Goal: Obtain resource: Obtain resource

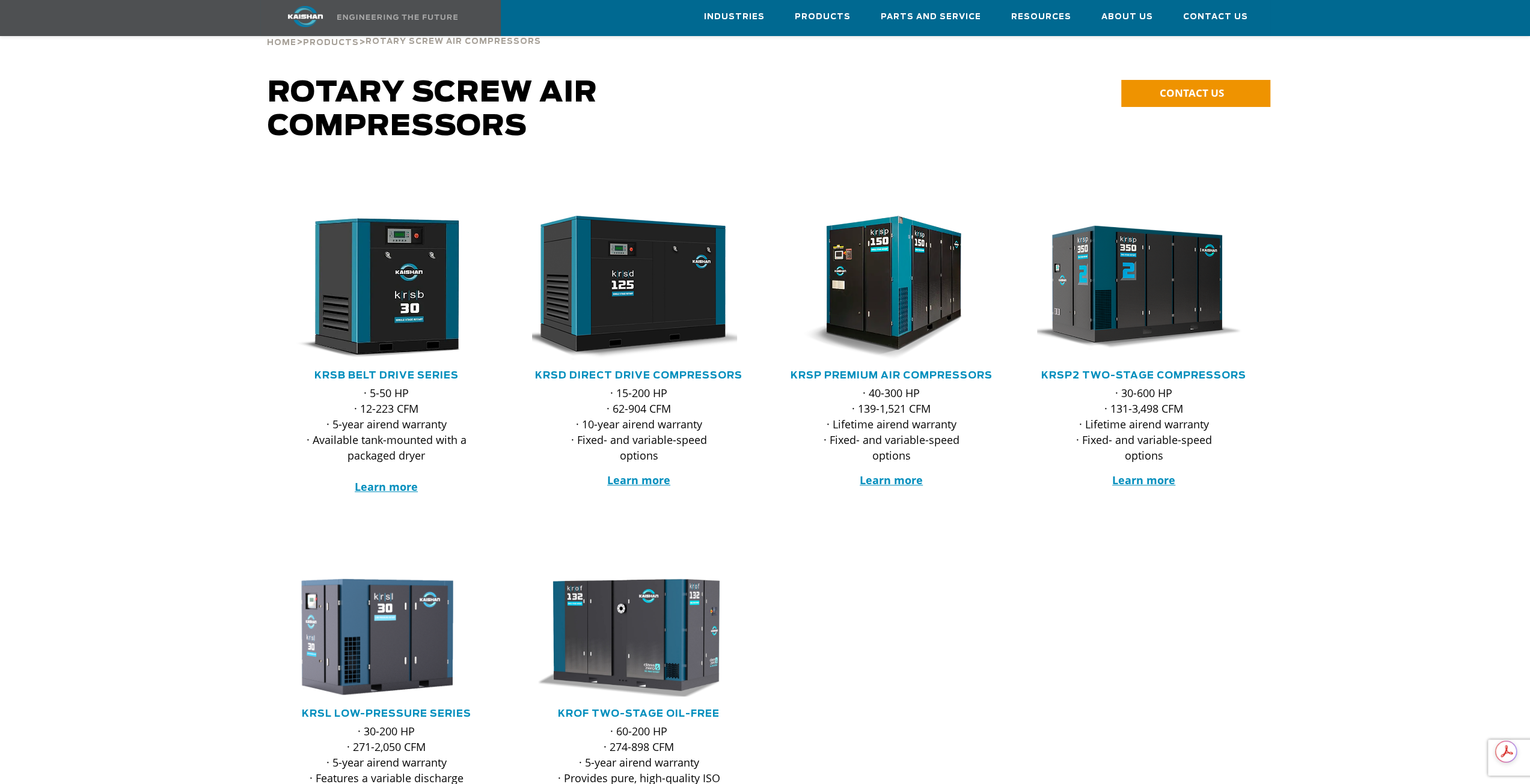
scroll to position [60, 0]
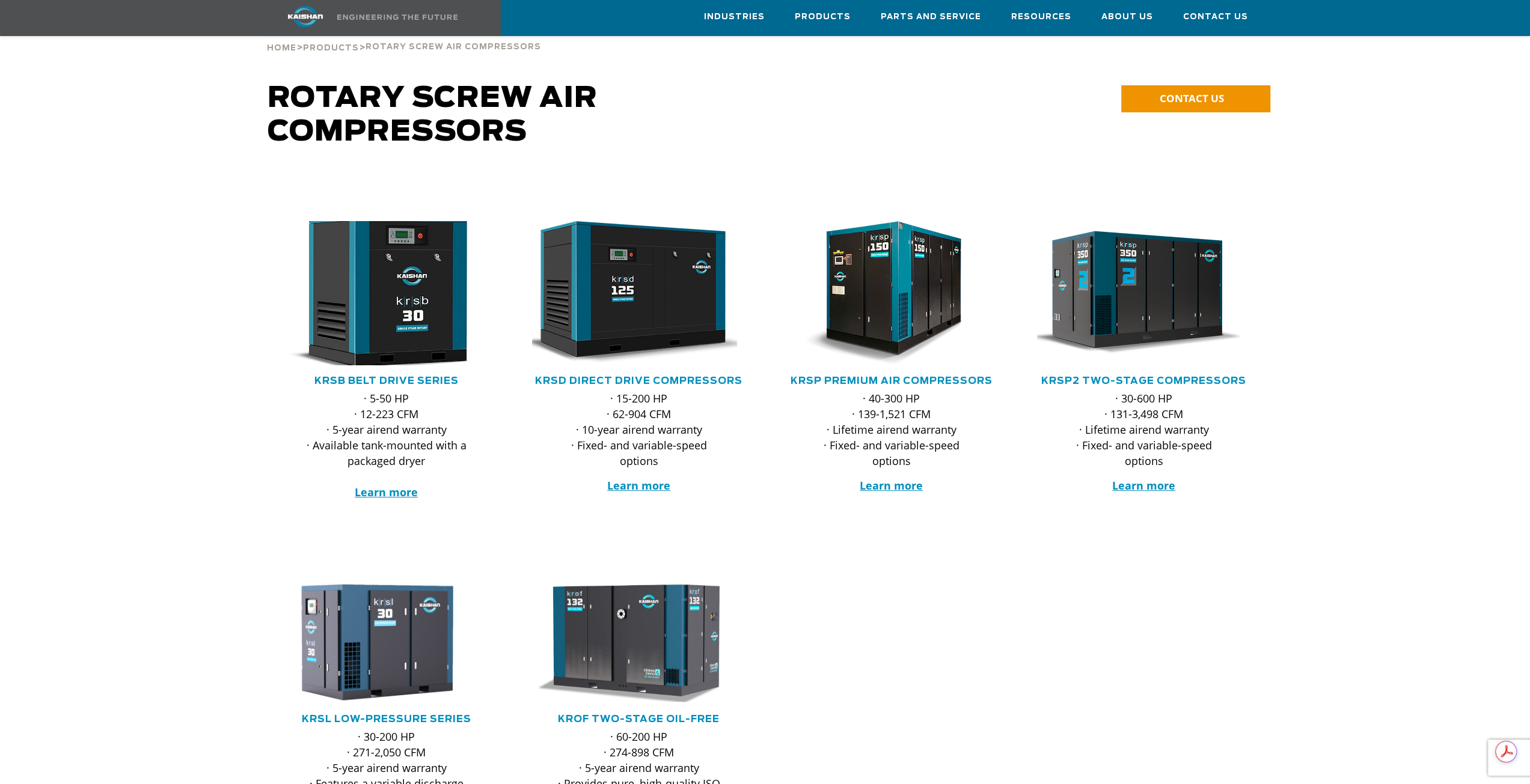
click at [399, 278] on img at bounding box center [377, 293] width 235 height 159
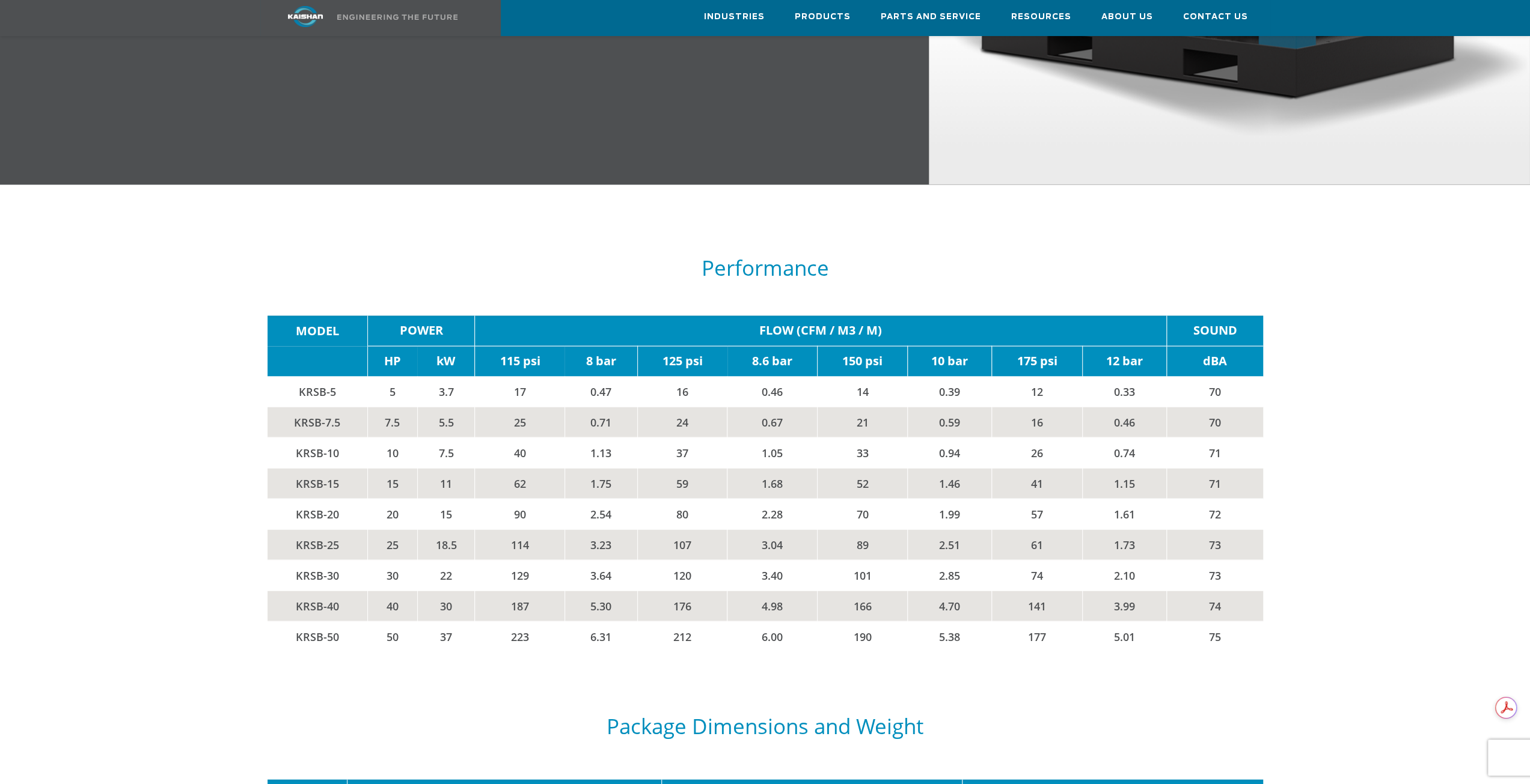
scroll to position [1924, 0]
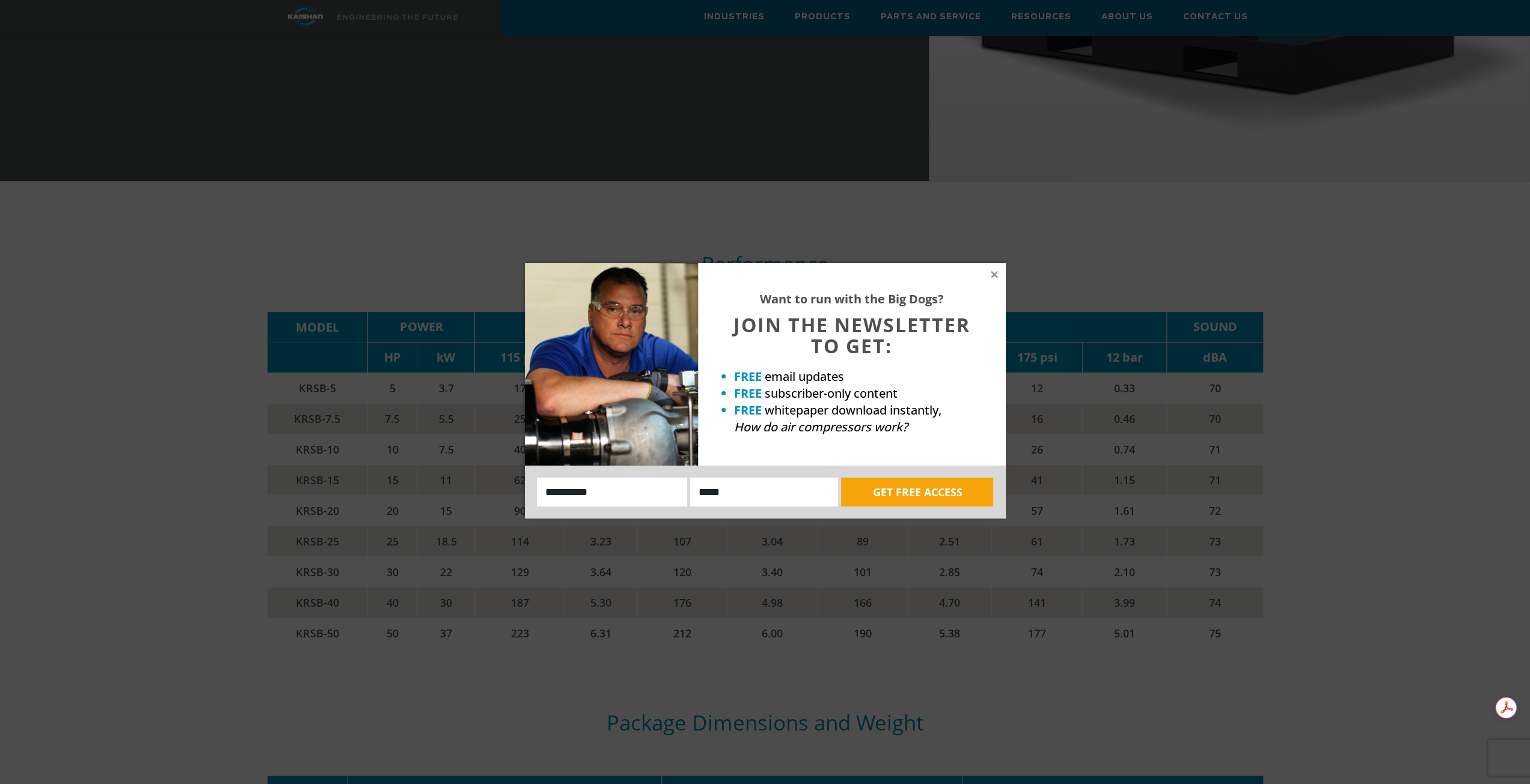
click at [988, 272] on div "Want to run with the Big Dogs? JOIN THE NEWSLETTER TO GET: FREE email updates F…" at bounding box center [852, 365] width 308 height 203
click at [994, 274] on icon at bounding box center [994, 274] width 6 height 6
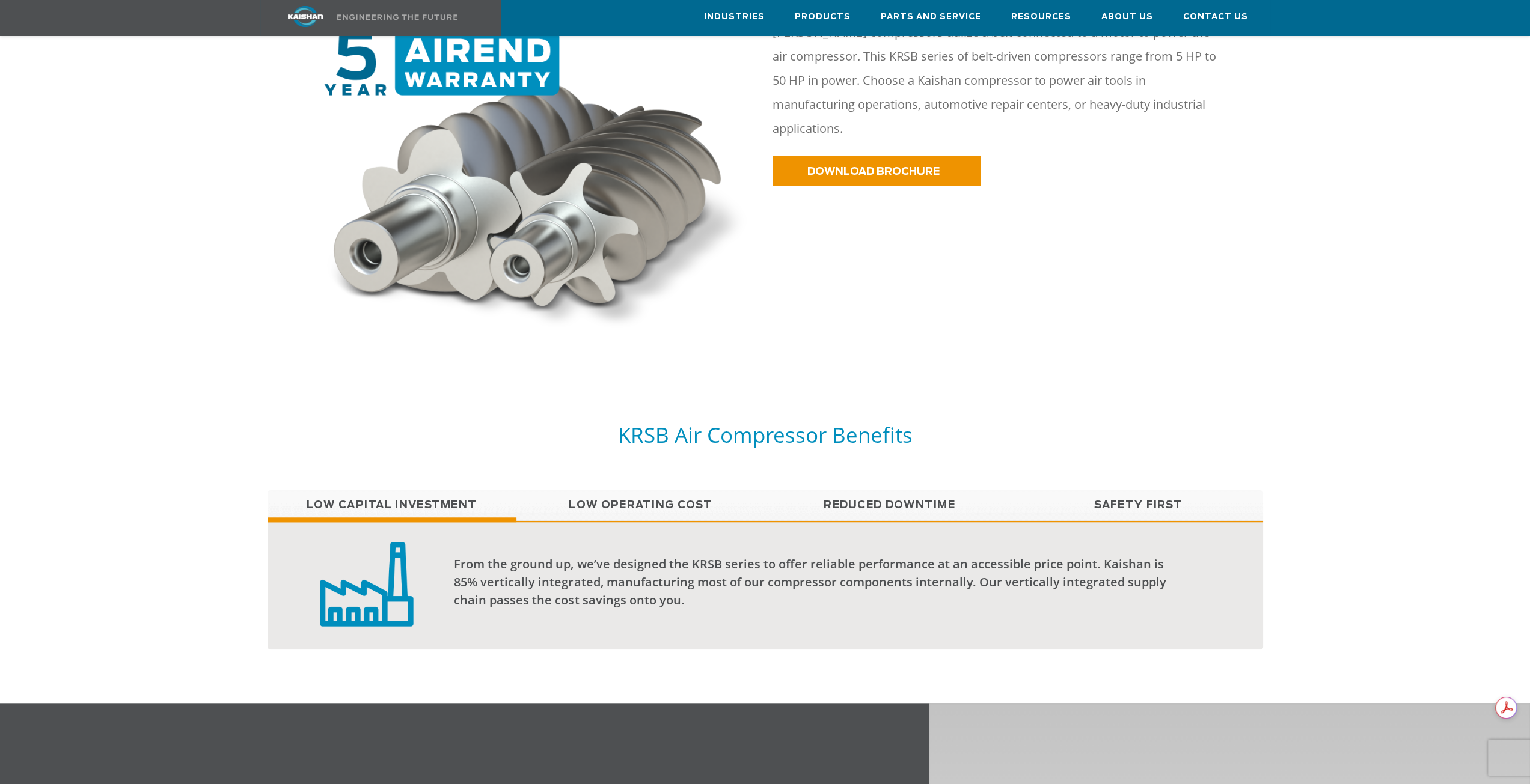
scroll to position [0, 0]
click at [618, 490] on link "Low Operating Cost" at bounding box center [641, 505] width 249 height 30
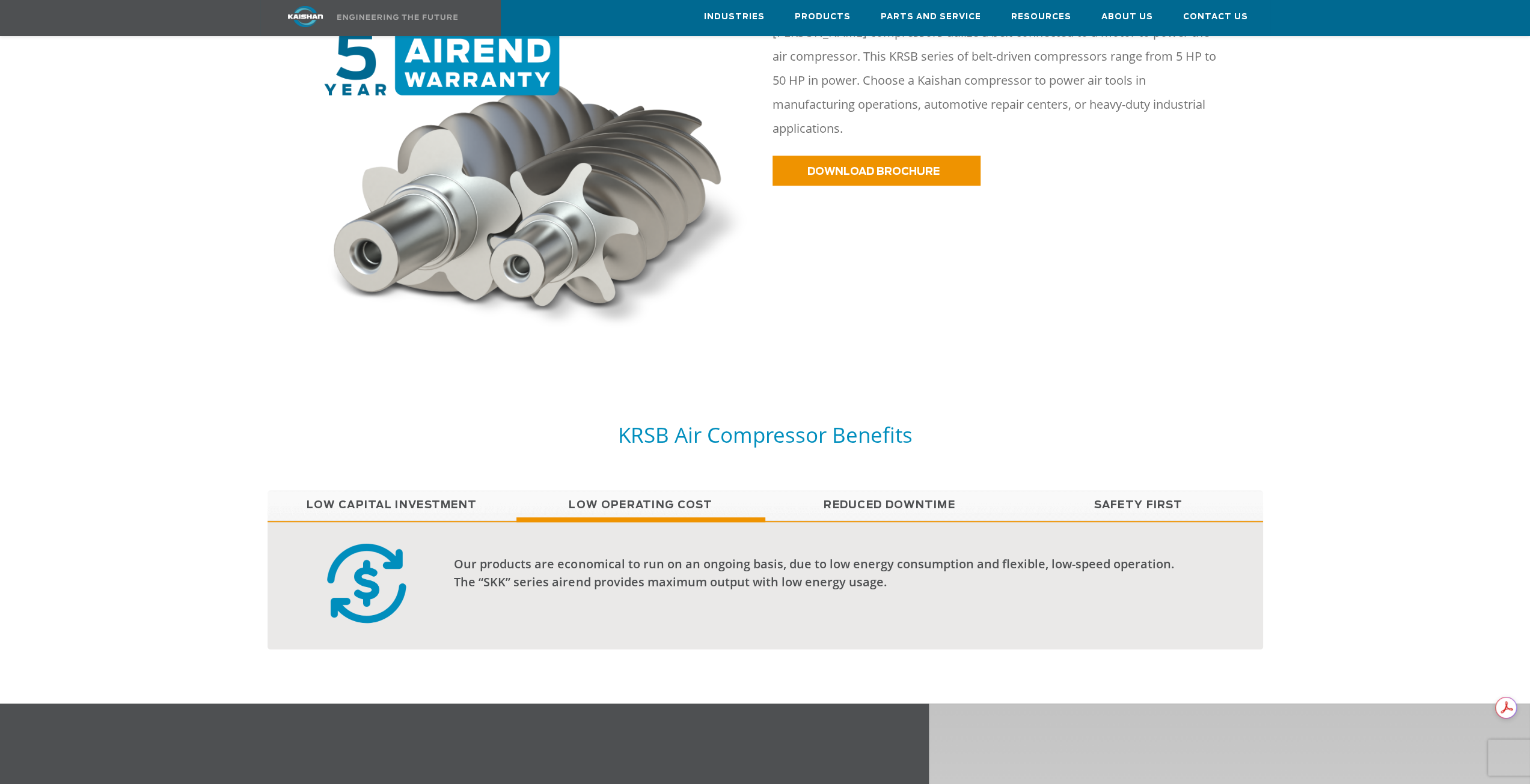
click at [908, 490] on link "Reduced Downtime" at bounding box center [889, 505] width 249 height 30
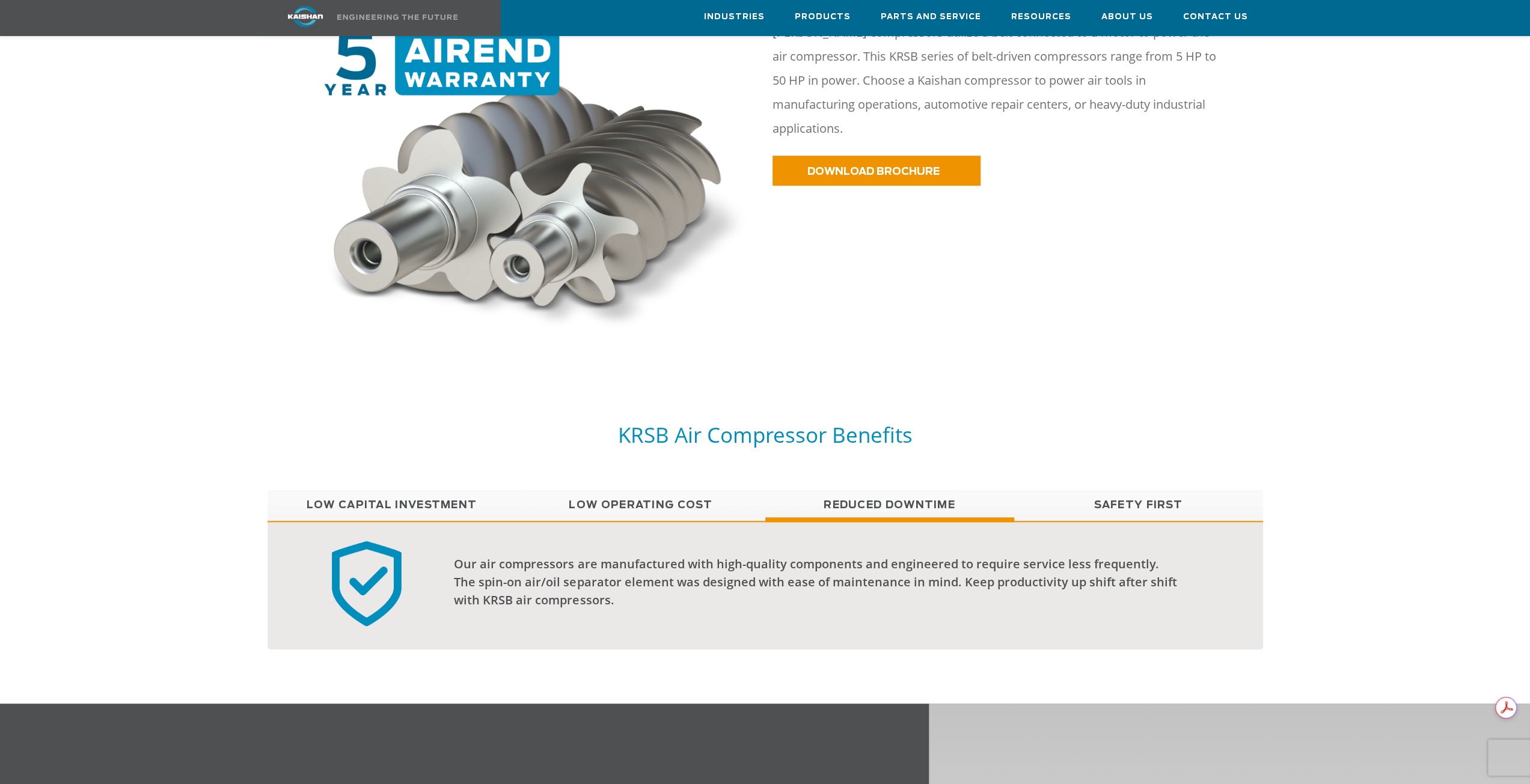
click at [1123, 490] on link "Safety First" at bounding box center [1138, 505] width 249 height 30
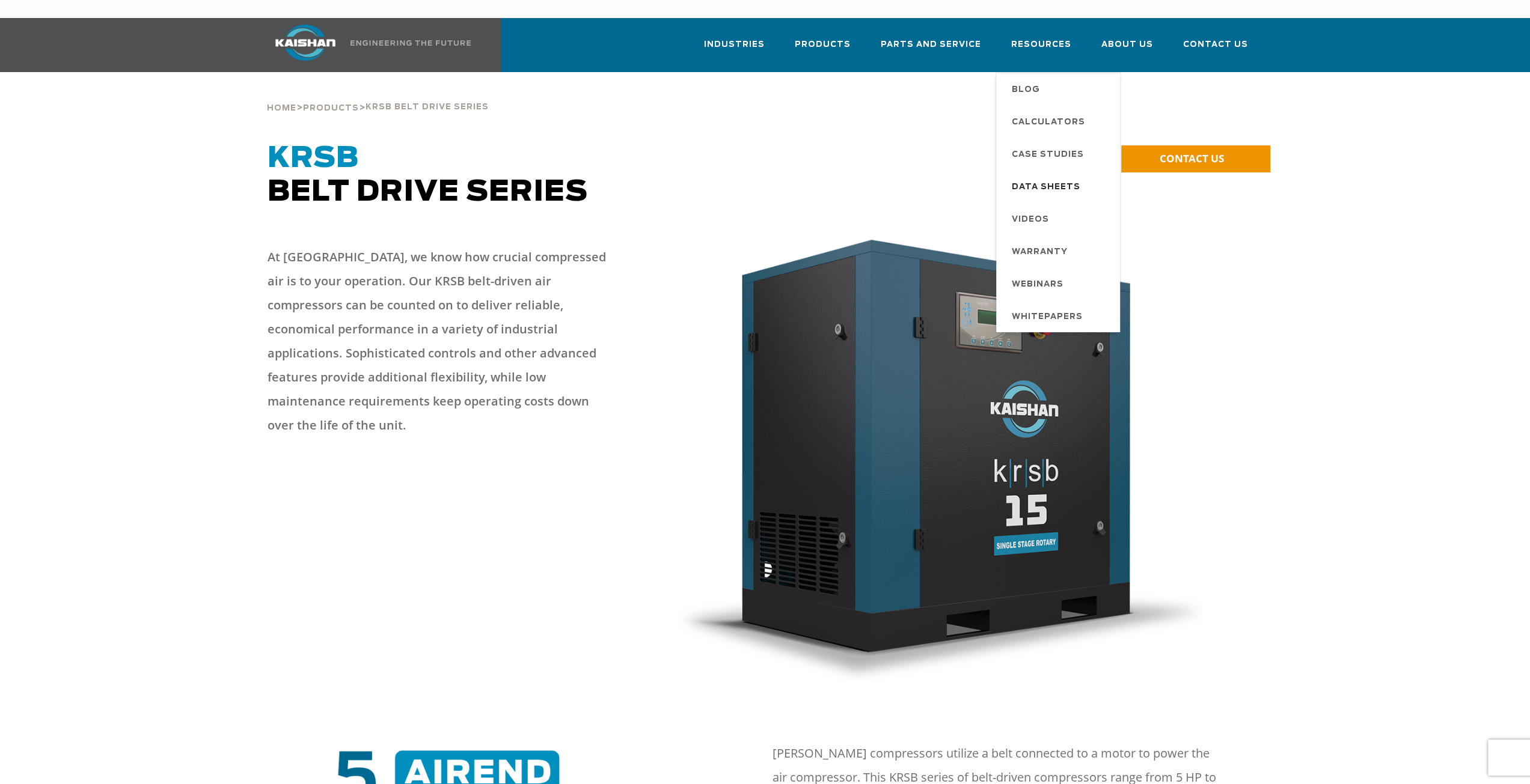
click at [1045, 177] on span "Data Sheets" at bounding box center [1046, 187] width 68 height 21
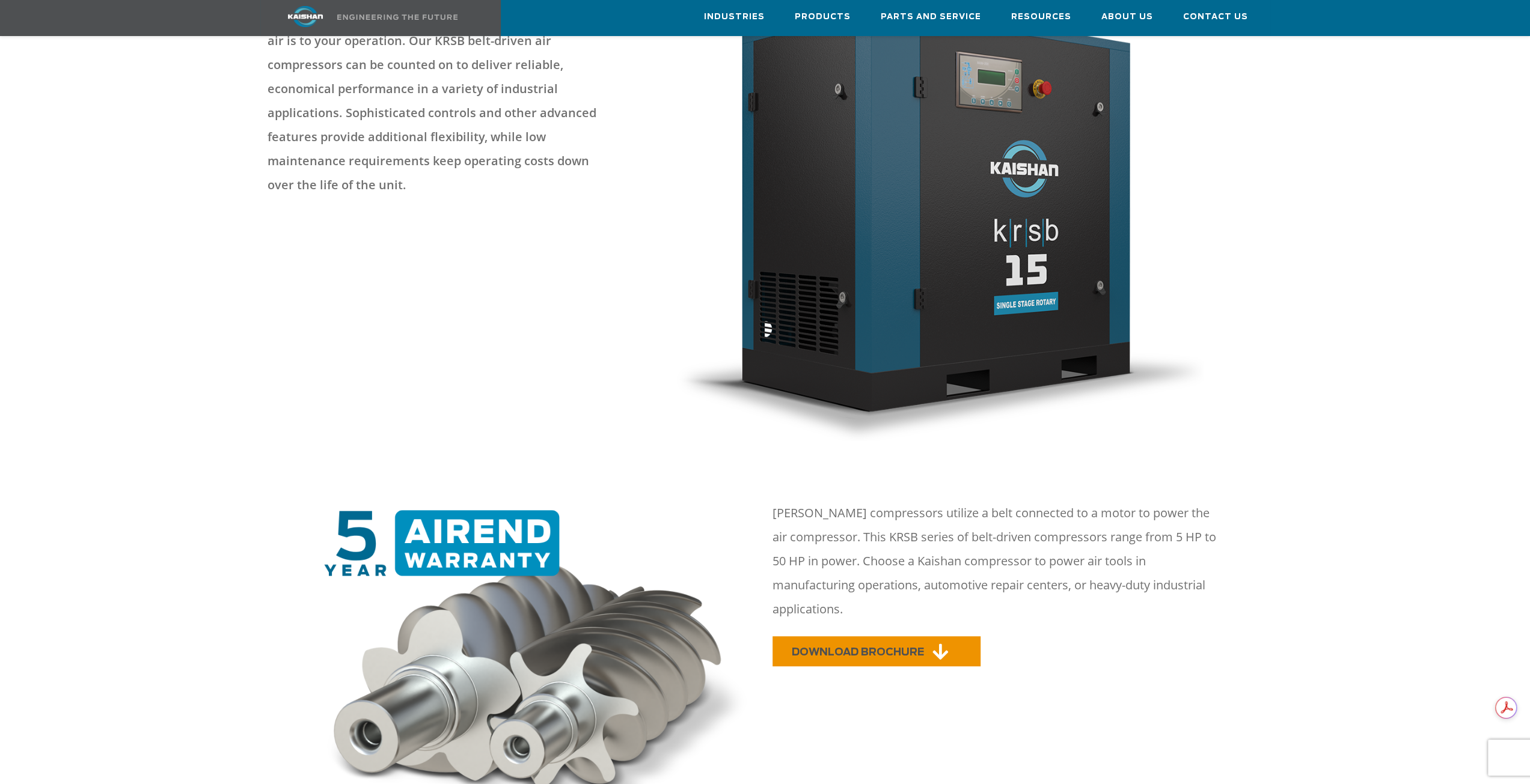
click at [850, 647] on span "DOWNLOAD BROCHURE" at bounding box center [857, 652] width 132 height 10
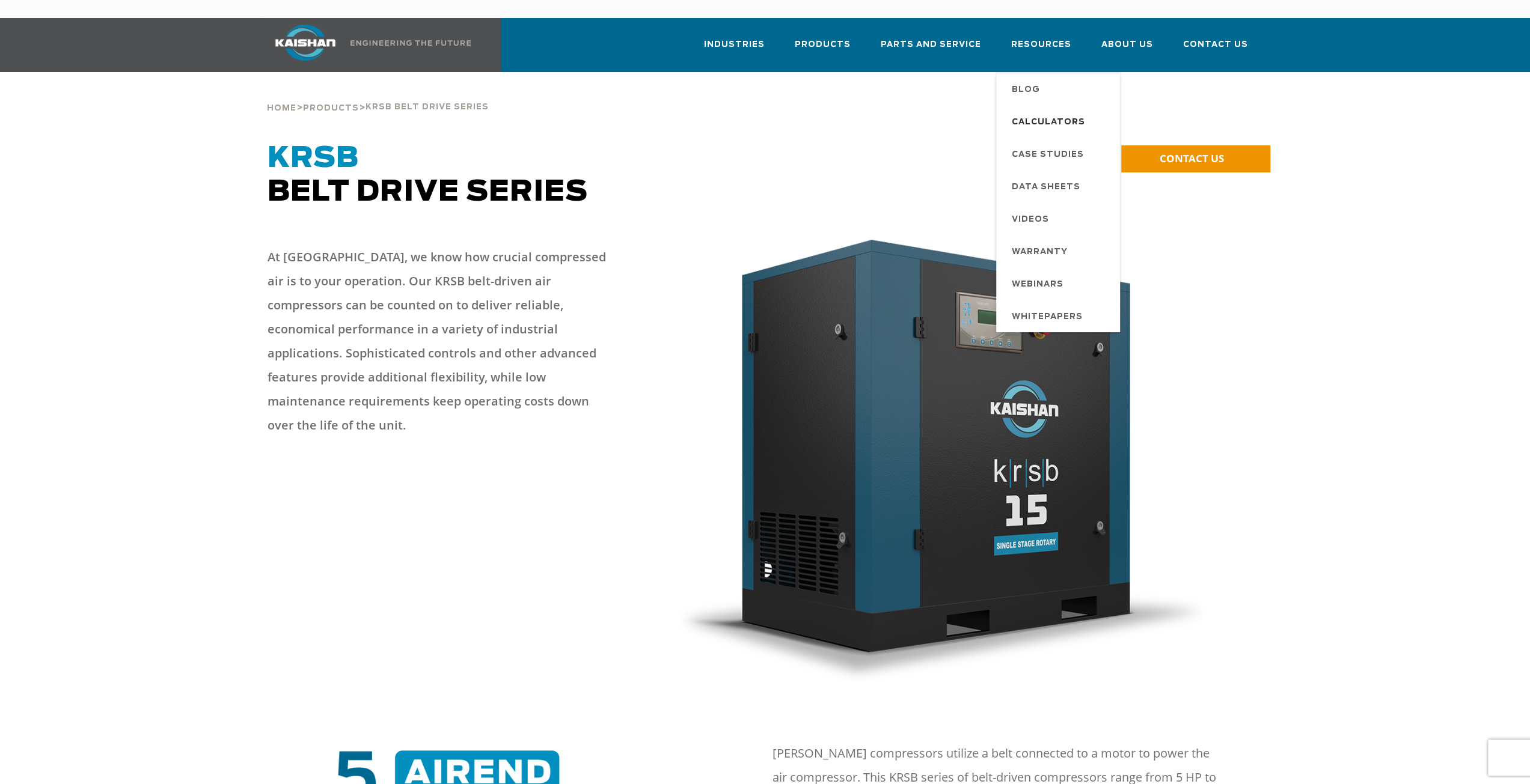
click at [1048, 112] on span "Calculators" at bounding box center [1048, 122] width 74 height 21
